Goal: Obtain resource: Download file/media

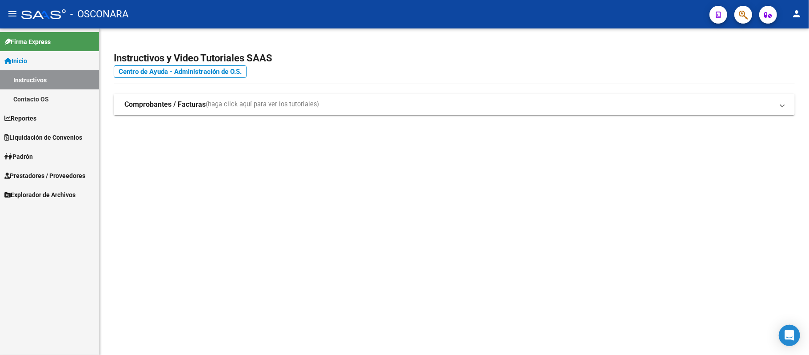
click at [28, 141] on span "Liquidación de Convenios" at bounding box center [43, 137] width 78 height 10
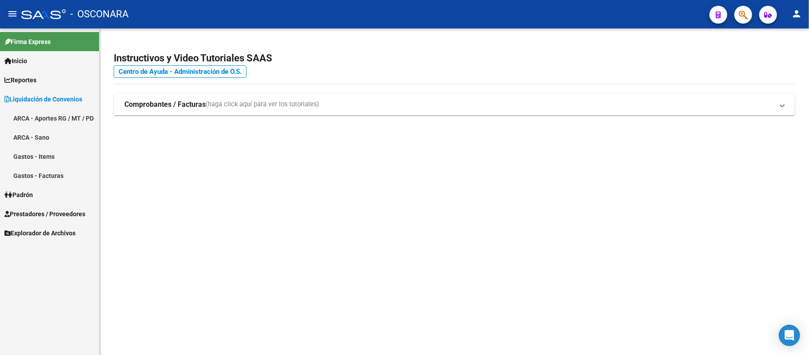
click at [66, 105] on link "Liquidación de Convenios" at bounding box center [49, 98] width 99 height 19
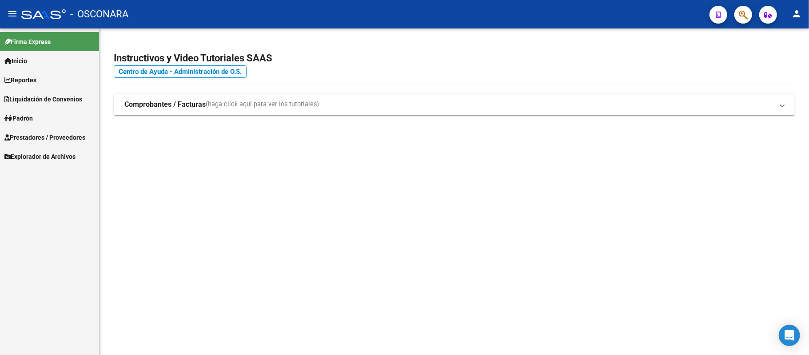
click at [68, 108] on link "Liquidación de Convenios" at bounding box center [49, 98] width 99 height 19
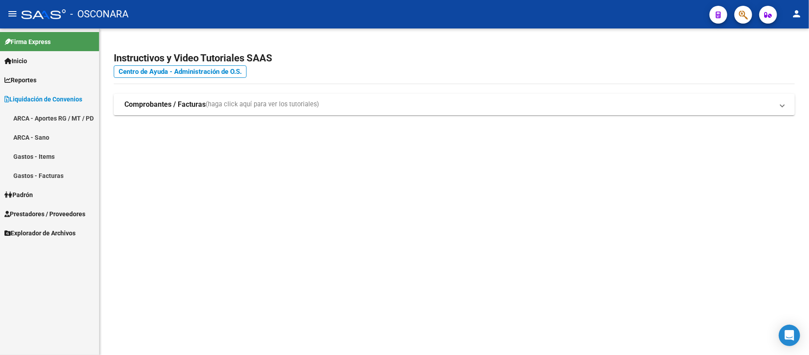
click at [43, 116] on link "ARCA - Aportes RG / MT / PD" at bounding box center [49, 117] width 99 height 19
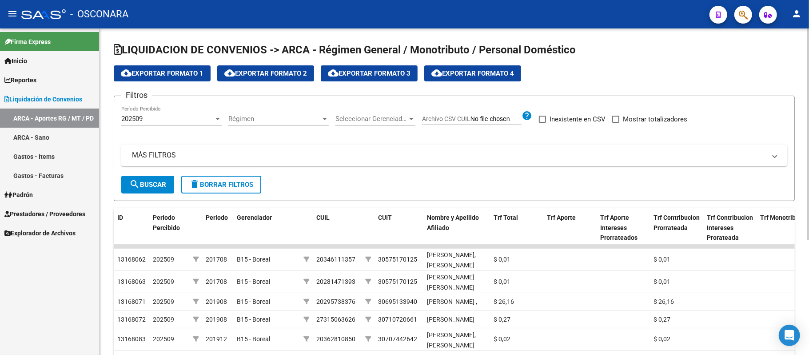
click at [191, 64] on app-list-header "LIQUIDACION DE CONVENIOS -> ARCA - Régimen General / Monotributo / Personal Dom…" at bounding box center [454, 122] width 681 height 158
click at [187, 70] on span "cloud_download Exportar Formato 1" at bounding box center [162, 73] width 83 height 8
click at [208, 123] on div "202509" at bounding box center [167, 119] width 92 height 8
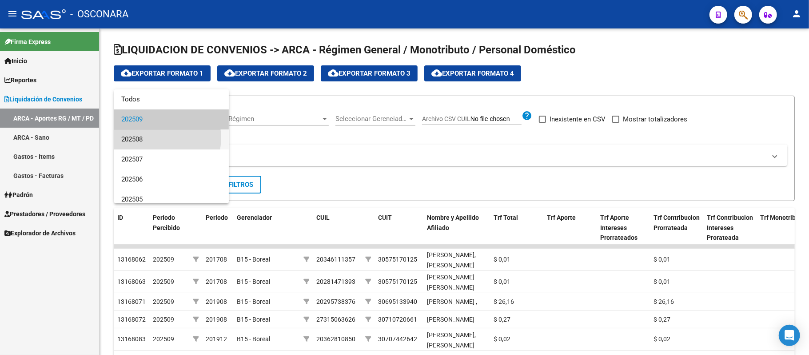
click at [164, 138] on span "202508" at bounding box center [171, 139] width 100 height 20
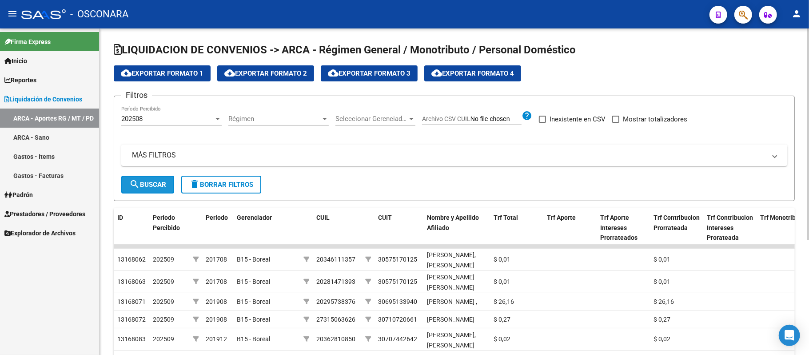
click at [139, 183] on mat-icon "search" at bounding box center [134, 184] width 11 height 11
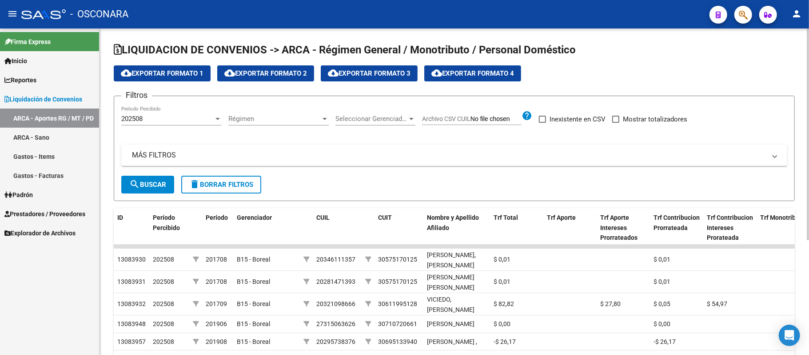
click at [154, 119] on div "202508" at bounding box center [167, 119] width 92 height 8
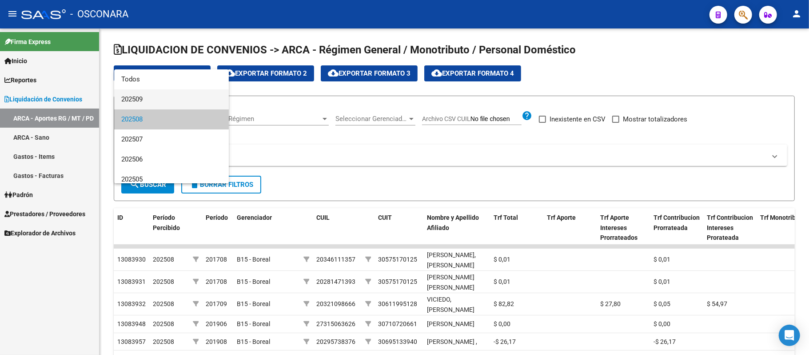
click at [152, 103] on span "202509" at bounding box center [171, 99] width 100 height 20
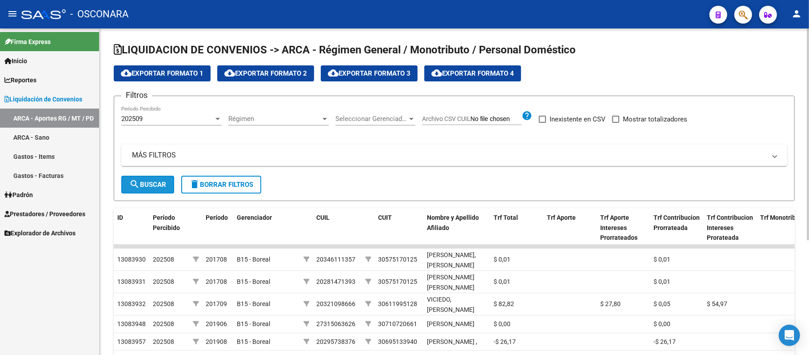
click at [148, 180] on span "search Buscar" at bounding box center [147, 184] width 37 height 8
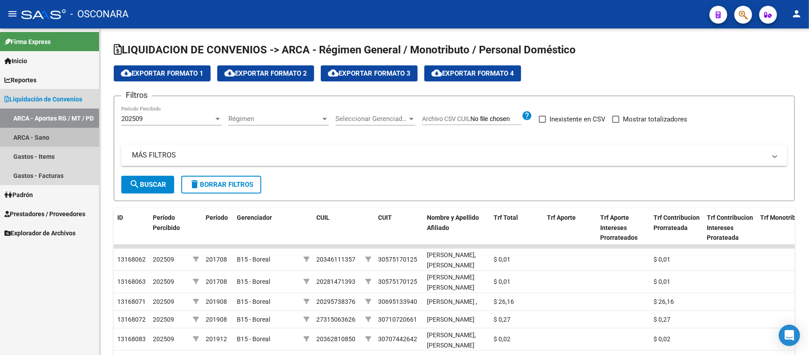
click at [50, 136] on link "ARCA - Sano" at bounding box center [49, 137] width 99 height 19
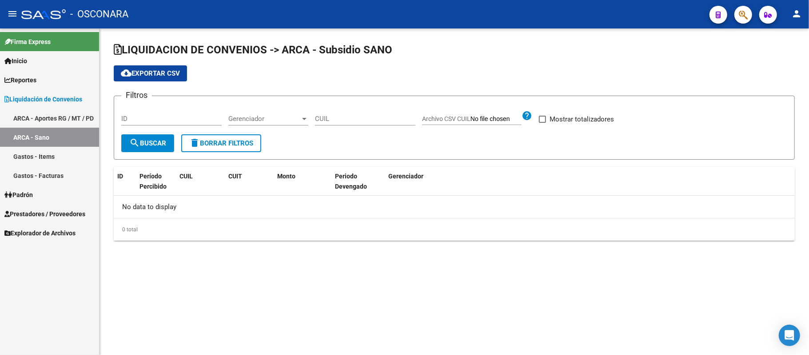
checkbox input "true"
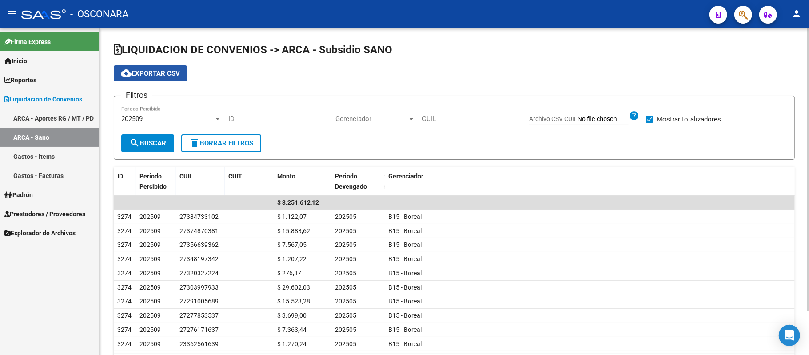
click at [173, 75] on span "cloud_download Exportar CSV" at bounding box center [150, 73] width 59 height 8
click at [50, 151] on link "Gastos - Items" at bounding box center [49, 156] width 99 height 19
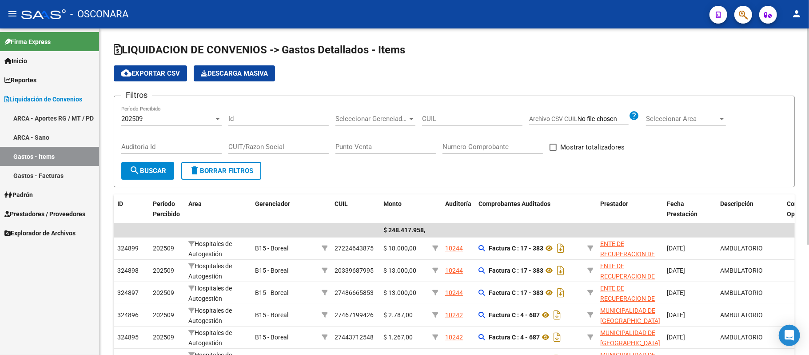
click at [152, 73] on span "cloud_download Exportar CSV" at bounding box center [150, 73] width 59 height 8
click at [46, 174] on link "Gastos - Facturas" at bounding box center [49, 175] width 99 height 19
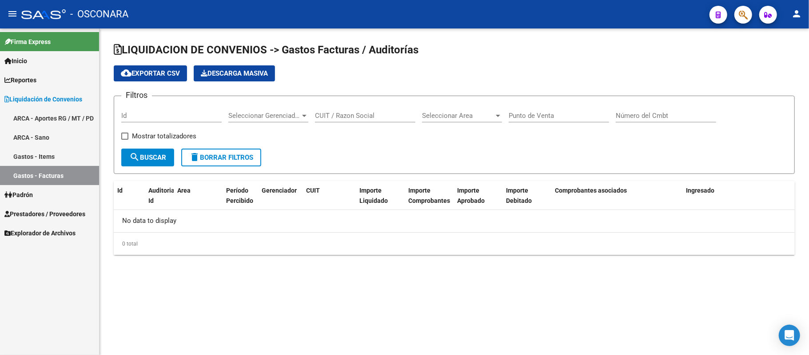
checkbox input "true"
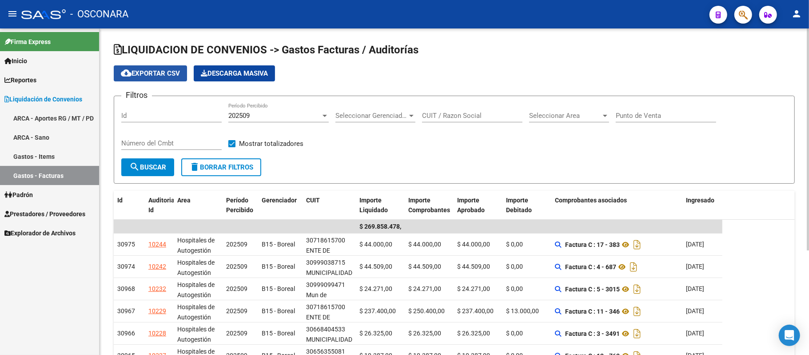
click at [147, 70] on span "cloud_download Exportar CSV" at bounding box center [150, 73] width 59 height 8
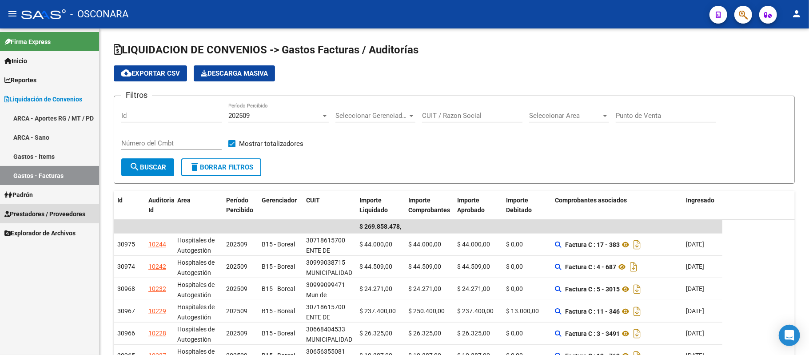
click at [41, 208] on link "Prestadores / Proveedores" at bounding box center [49, 213] width 99 height 19
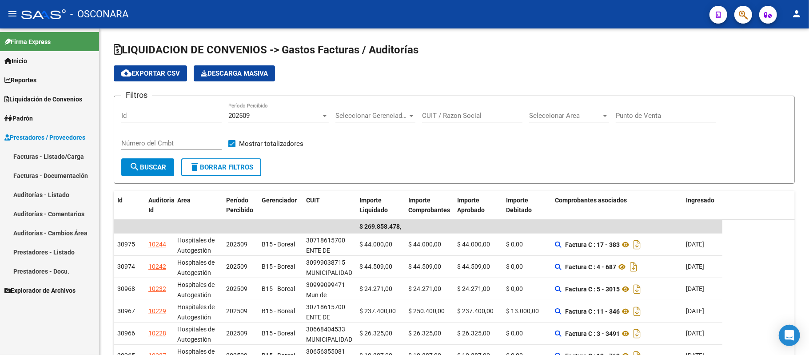
click at [27, 289] on span "Explorador de Archivos" at bounding box center [39, 290] width 71 height 10
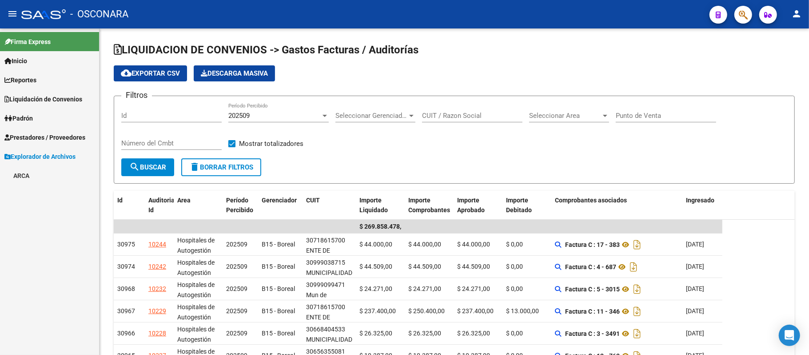
click at [35, 169] on link "ARCA" at bounding box center [49, 175] width 99 height 19
click at [61, 190] on link "DDJJ / Nóminas Detalles" at bounding box center [49, 194] width 99 height 19
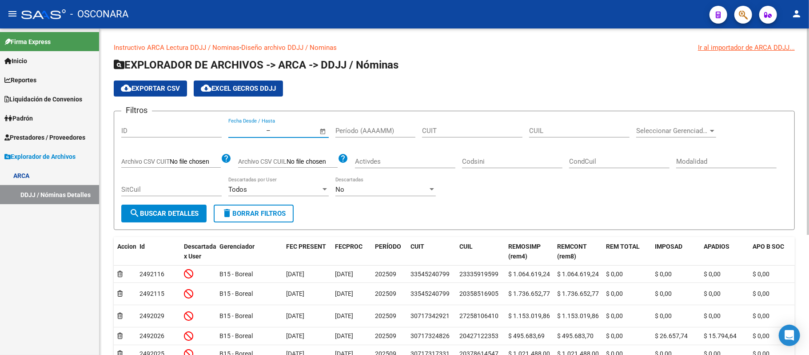
click at [307, 130] on input "text" at bounding box center [293, 131] width 43 height 8
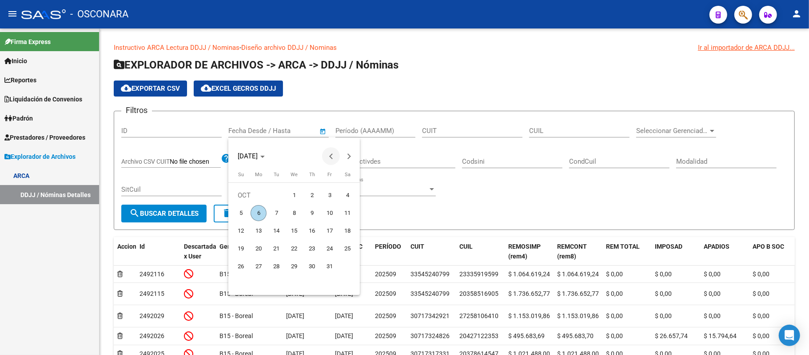
click at [332, 153] on span "Previous month" at bounding box center [331, 156] width 18 height 18
click at [259, 211] on span "1" at bounding box center [259, 213] width 16 height 16
type input "[DATE]"
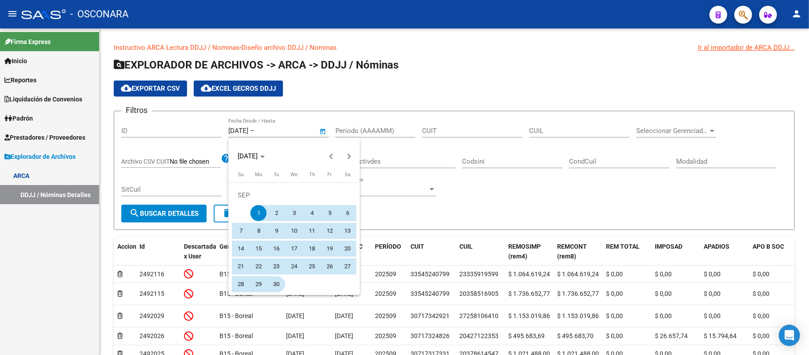
click at [276, 287] on span "30" at bounding box center [276, 284] width 16 height 16
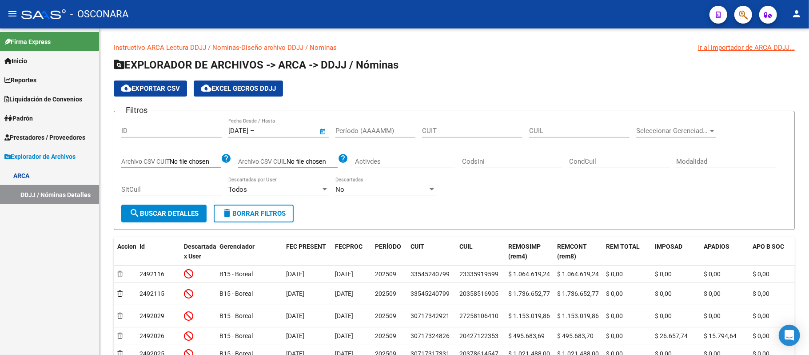
type input "[DATE]"
click at [173, 216] on span "search Buscar Detalles" at bounding box center [163, 213] width 69 height 8
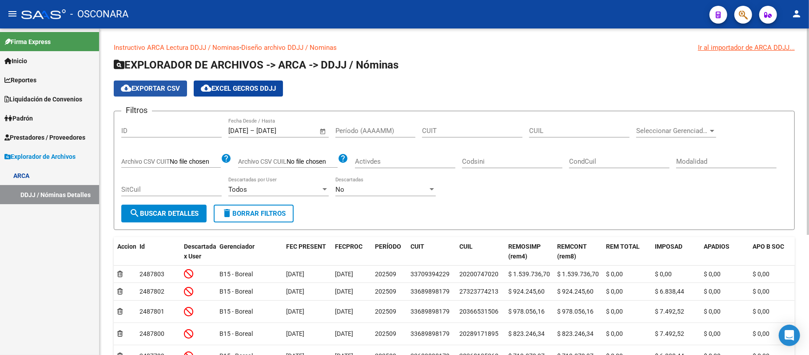
click at [159, 89] on span "cloud_download Exportar CSV" at bounding box center [150, 88] width 59 height 8
click at [809, 16] on mat-toolbar "menu - OSCONARA person" at bounding box center [404, 14] width 809 height 28
click at [801, 16] on mat-icon "person" at bounding box center [796, 13] width 11 height 11
drag, startPoint x: 764, startPoint y: 70, endPoint x: 763, endPoint y: 61, distance: 9.4
click at [763, 67] on div "person Mi Perfil exit_to_app Salir" at bounding box center [778, 48] width 54 height 50
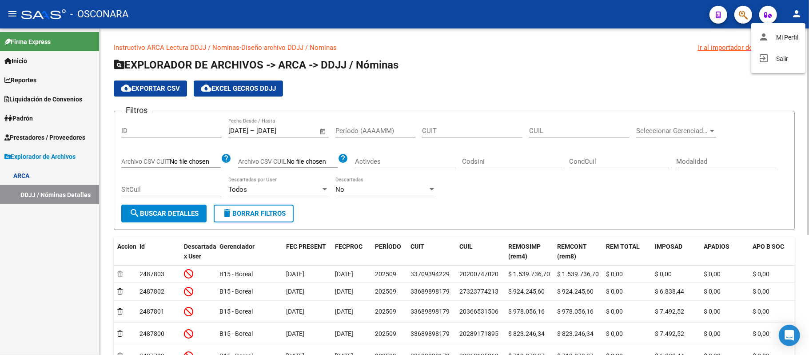
click at [763, 61] on h1 "EXPLORADOR DE ARCHIVOS -> ARCA -> DDJJ / Nóminas" at bounding box center [454, 66] width 681 height 16
click at [806, 14] on mat-toolbar "menu - OSCONARA person" at bounding box center [404, 14] width 809 height 28
click at [799, 15] on mat-icon "person" at bounding box center [796, 13] width 11 height 11
click at [791, 61] on button "exit_to_app Salir" at bounding box center [778, 58] width 54 height 21
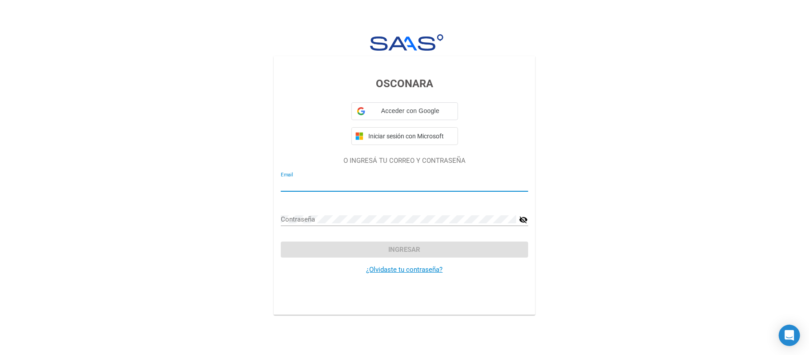
type input "mmendoza@e-boreal.com.ar"
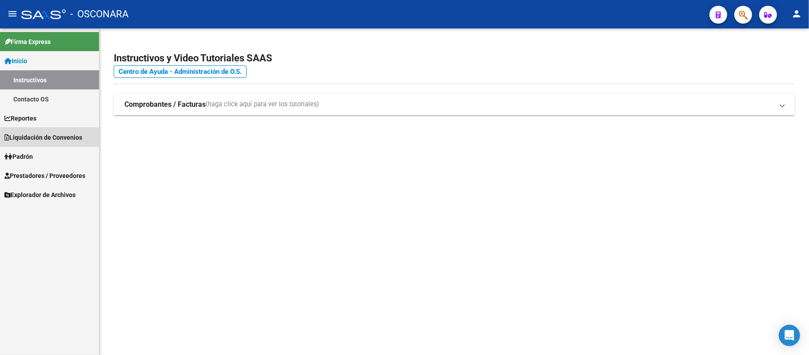
click at [70, 143] on link "Liquidación de Convenios" at bounding box center [49, 137] width 99 height 19
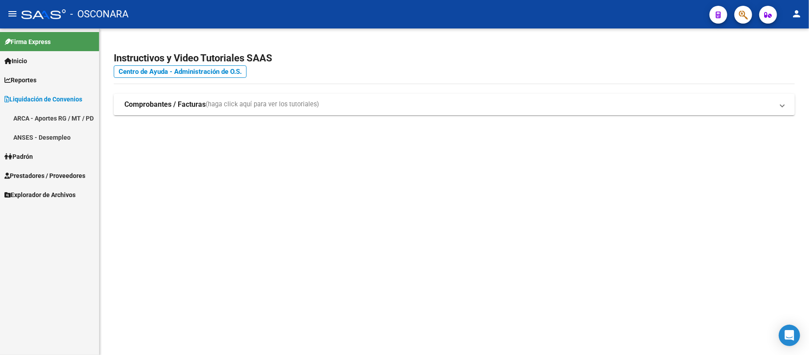
click at [57, 120] on link "ARCA - Aportes RG / MT / PD" at bounding box center [49, 117] width 99 height 19
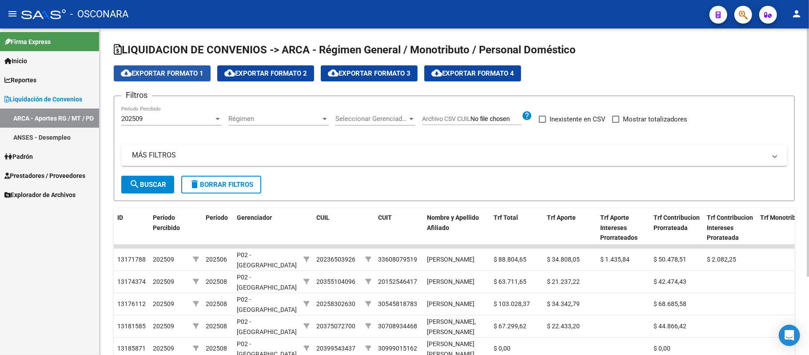
click at [145, 73] on span "cloud_download Exportar Formato 1" at bounding box center [162, 73] width 83 height 8
click at [60, 132] on link "ANSES - Desempleo" at bounding box center [49, 137] width 99 height 19
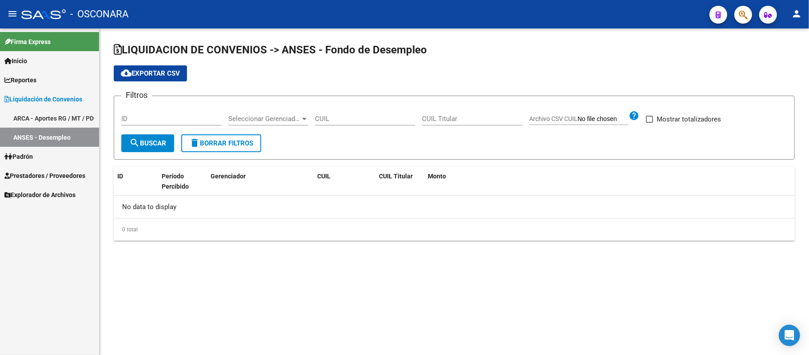
checkbox input "true"
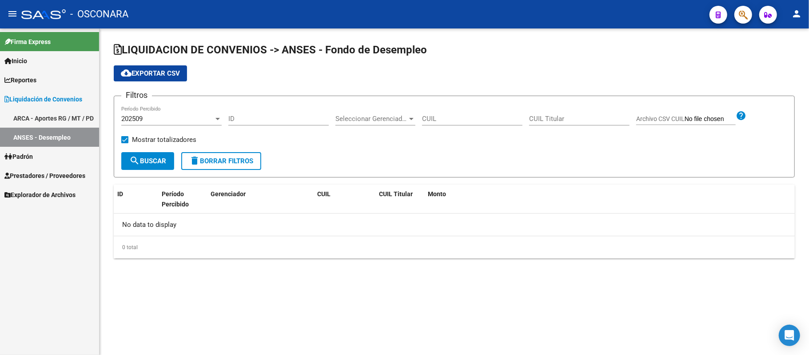
click at [35, 191] on span "Explorador de Archivos" at bounding box center [39, 195] width 71 height 10
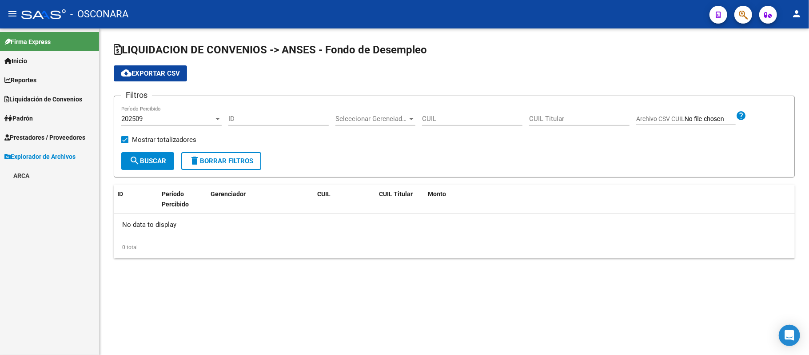
click at [32, 171] on link "ARCA" at bounding box center [49, 175] width 99 height 19
click at [34, 194] on link "DDJJ / Nóminas Detalles" at bounding box center [49, 194] width 99 height 19
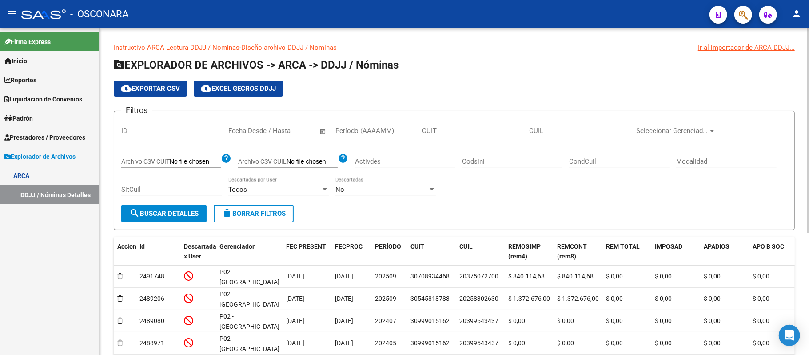
click at [320, 134] on span "Open calendar" at bounding box center [322, 130] width 21 height 21
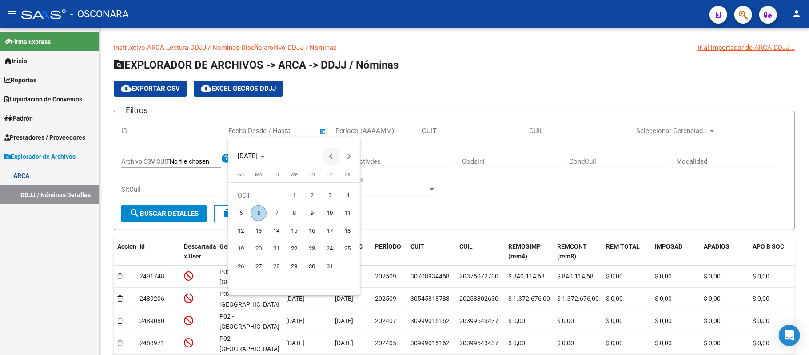
click at [329, 155] on button "Previous month" at bounding box center [331, 156] width 18 height 18
click at [250, 212] on button "1" at bounding box center [259, 213] width 18 height 18
type input "[DATE]"
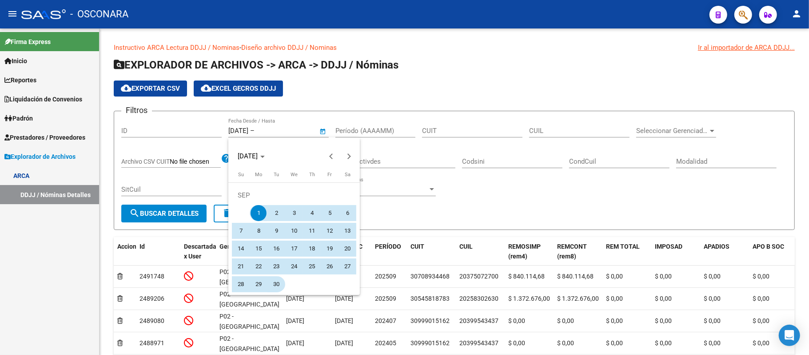
click at [271, 281] on span "30" at bounding box center [276, 284] width 16 height 16
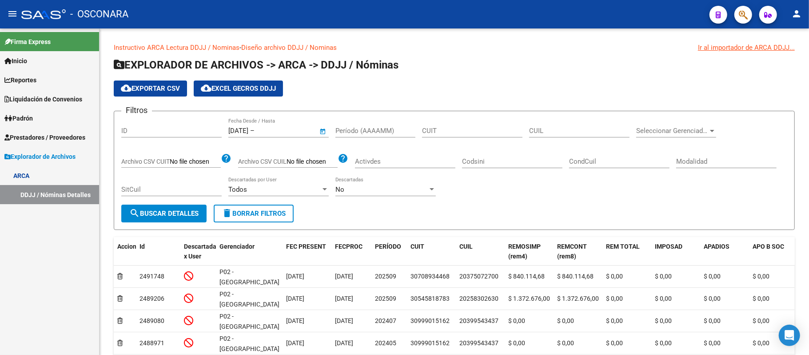
type input "[DATE]"
click at [157, 217] on span "search Buscar Detalles" at bounding box center [163, 213] width 69 height 8
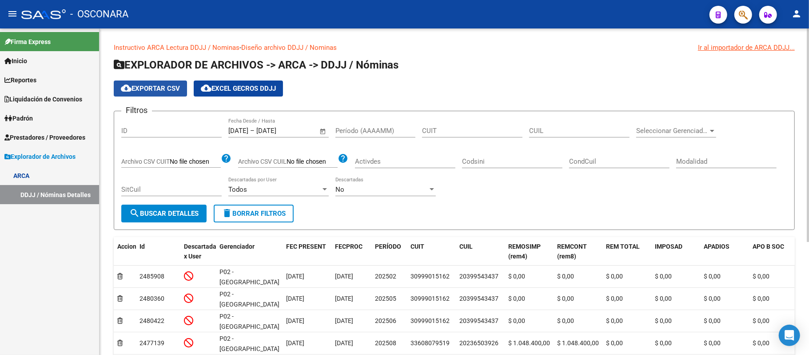
click at [157, 92] on span "cloud_download Exportar CSV" at bounding box center [150, 88] width 59 height 8
